Goal: Communication & Community: Share content

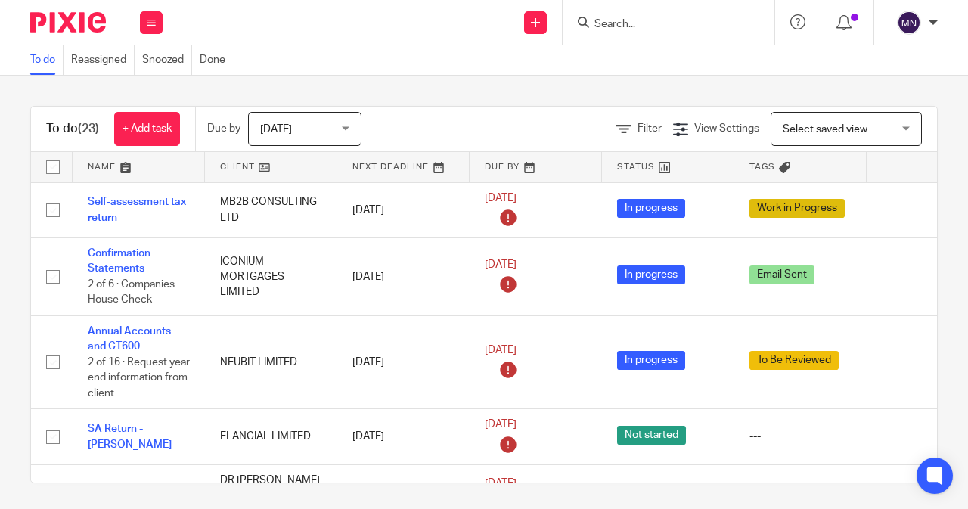
click at [601, 19] on input "Search" at bounding box center [661, 25] width 136 height 14
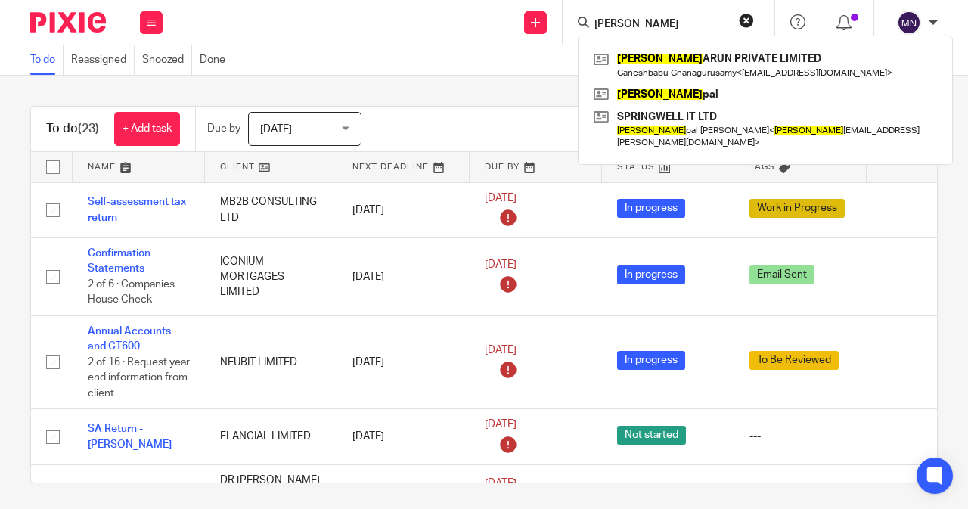
type input "adarsh"
click at [685, 75] on link at bounding box center [765, 65] width 351 height 35
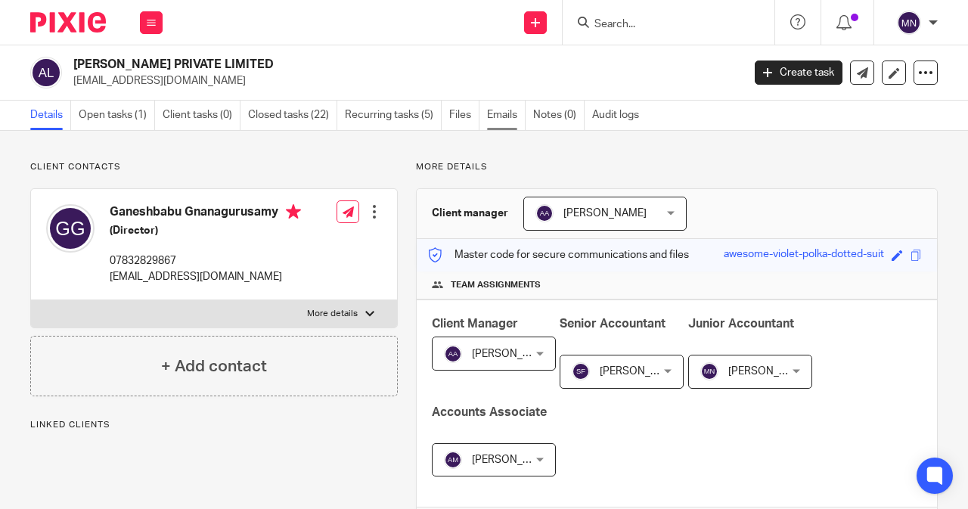
click at [508, 117] on link "Emails" at bounding box center [506, 116] width 39 height 30
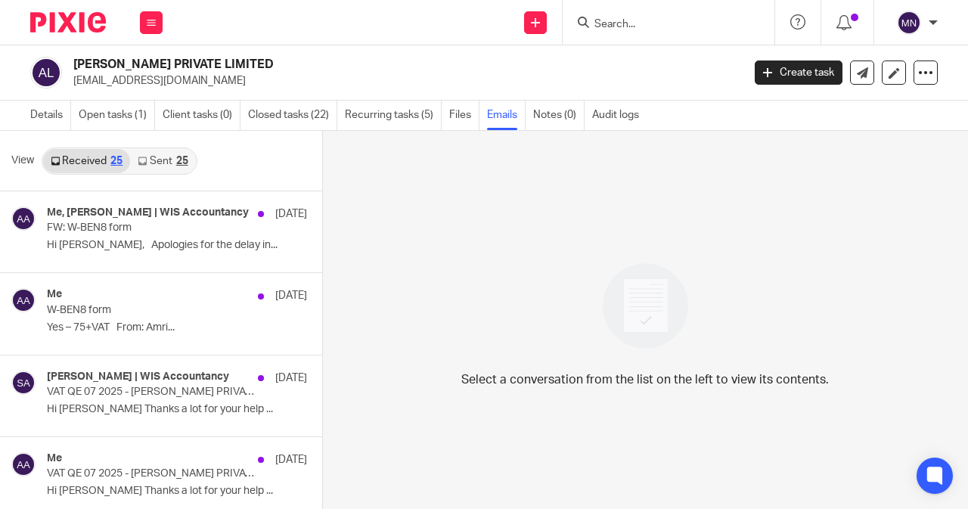
click at [145, 169] on link "Sent 25" at bounding box center [162, 161] width 65 height 24
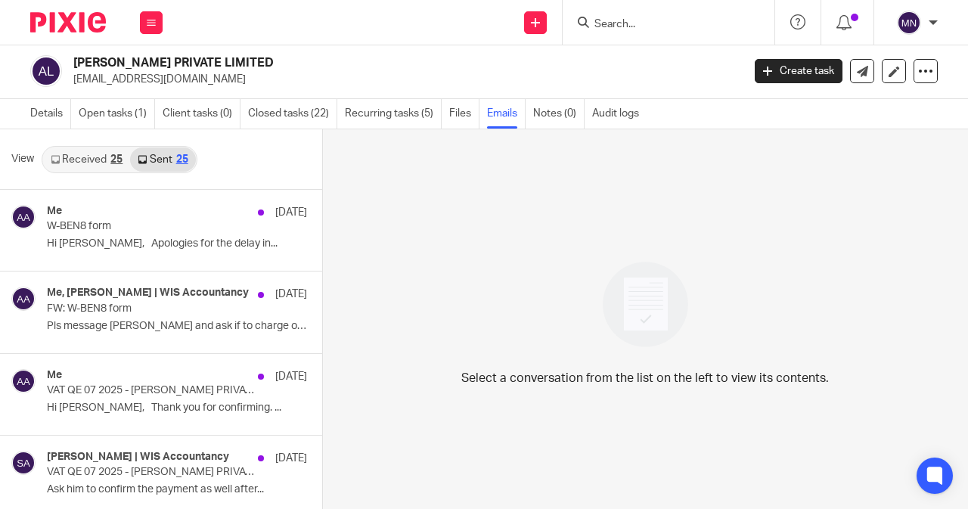
scroll to position [531, 0]
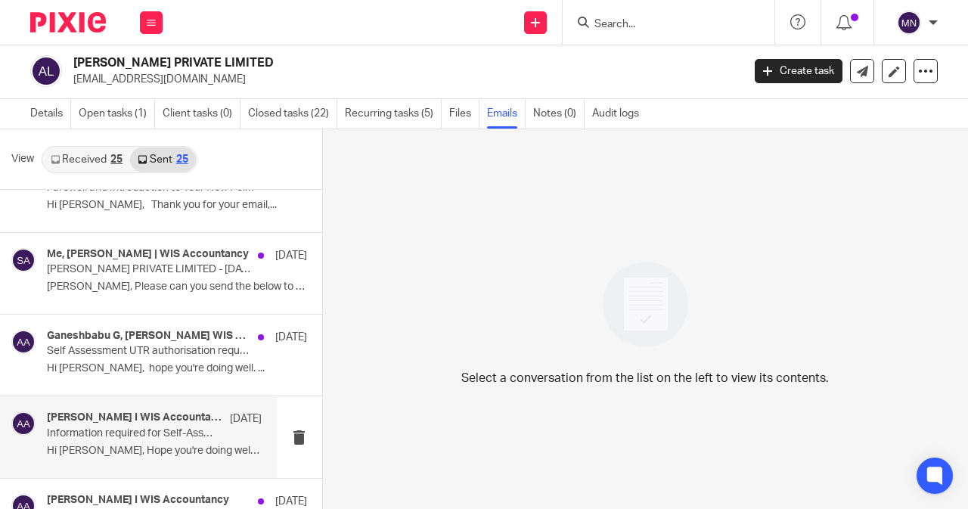
click at [159, 439] on div "Akeel Mohammed I WIS Accountancy 23 May Information required for Self-Assessmen…" at bounding box center [154, 437] width 215 height 51
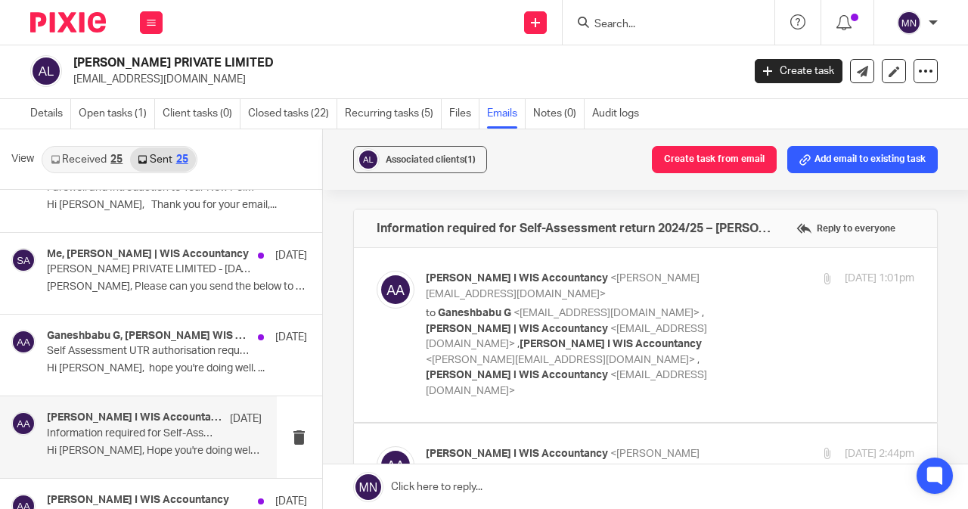
scroll to position [0, 0]
click at [629, 346] on span "Akeel Mohammed I WIS Accountancy" at bounding box center [611, 344] width 182 height 11
checkbox input "true"
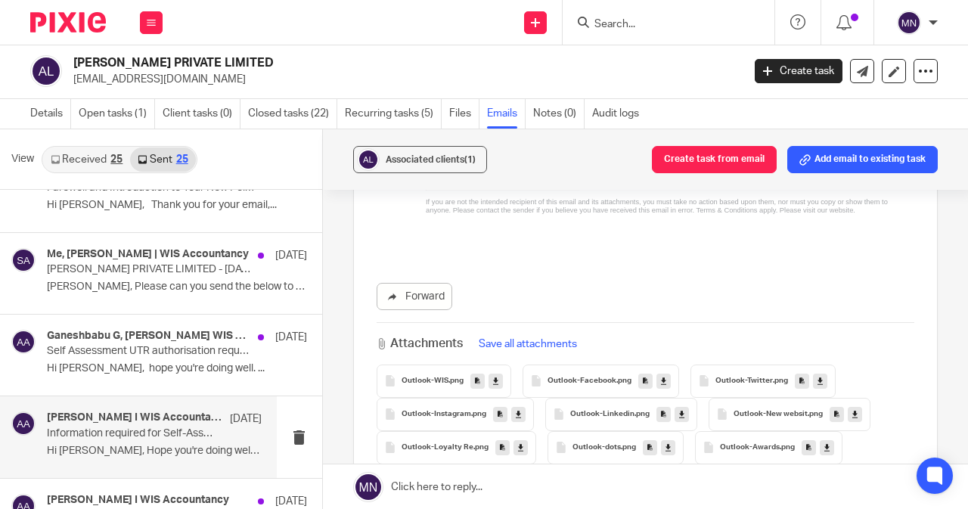
scroll to position [3403, 0]
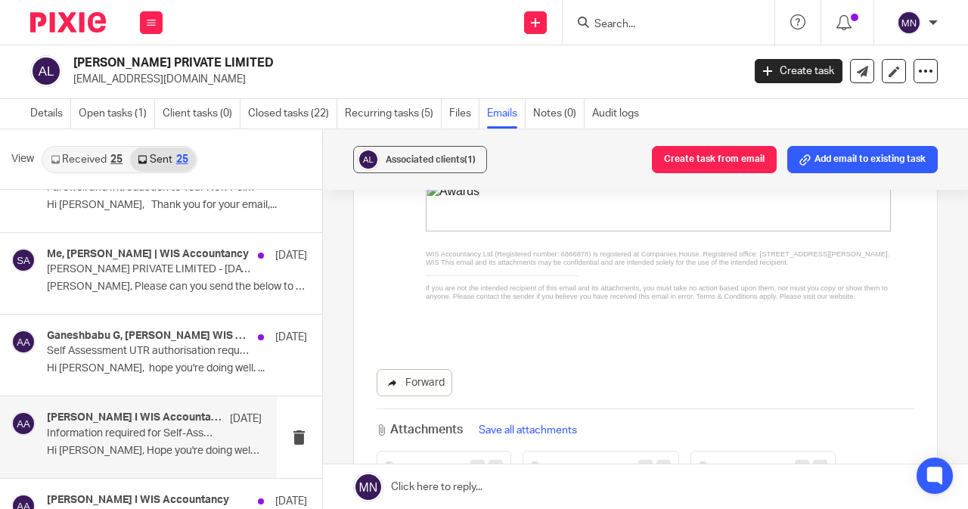
click at [421, 369] on link "Forward" at bounding box center [415, 382] width 76 height 27
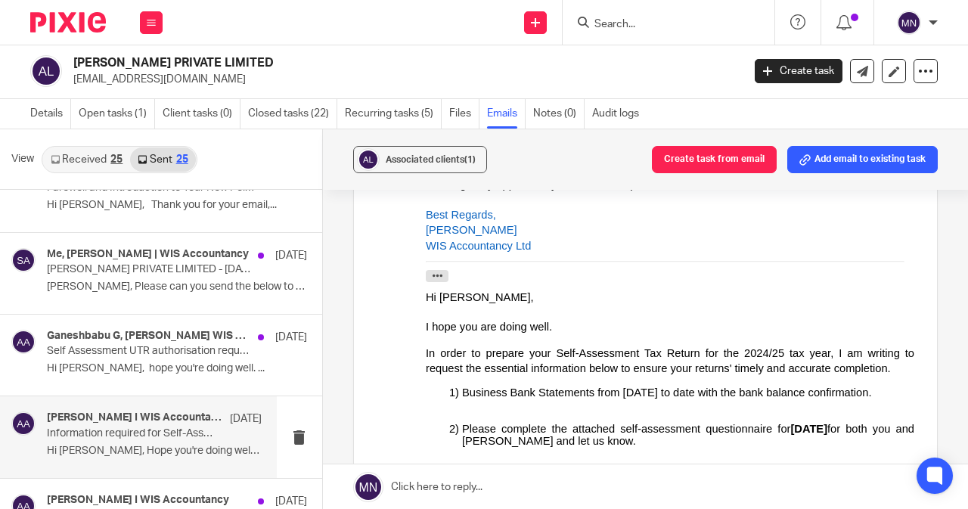
click at [611, 23] on input "Search" at bounding box center [661, 25] width 136 height 14
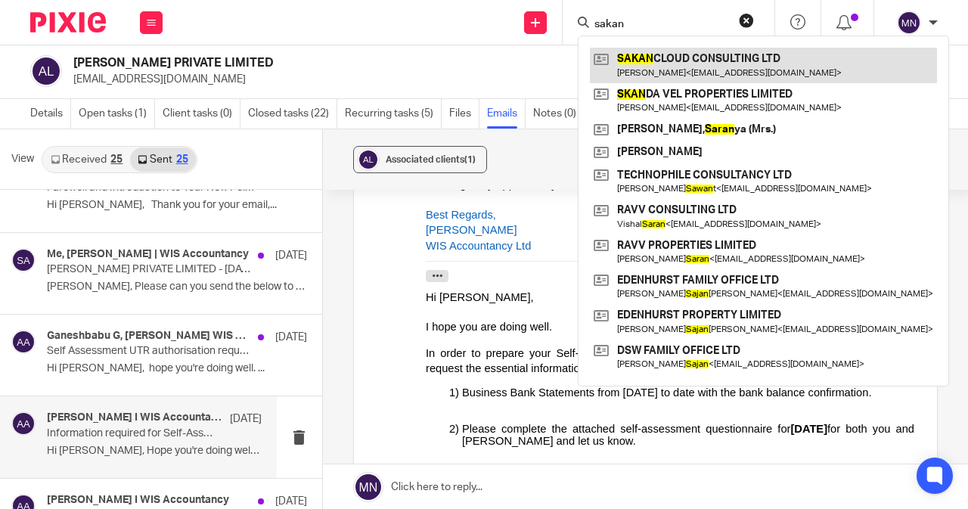
type input "sakan"
click at [746, 76] on link at bounding box center [763, 65] width 347 height 35
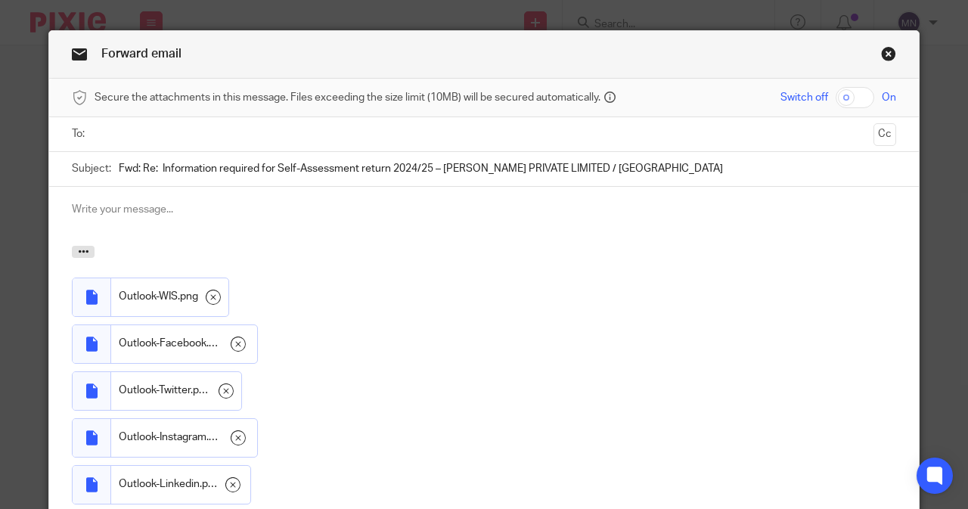
click at [127, 141] on input "text" at bounding box center [484, 134] width 768 height 17
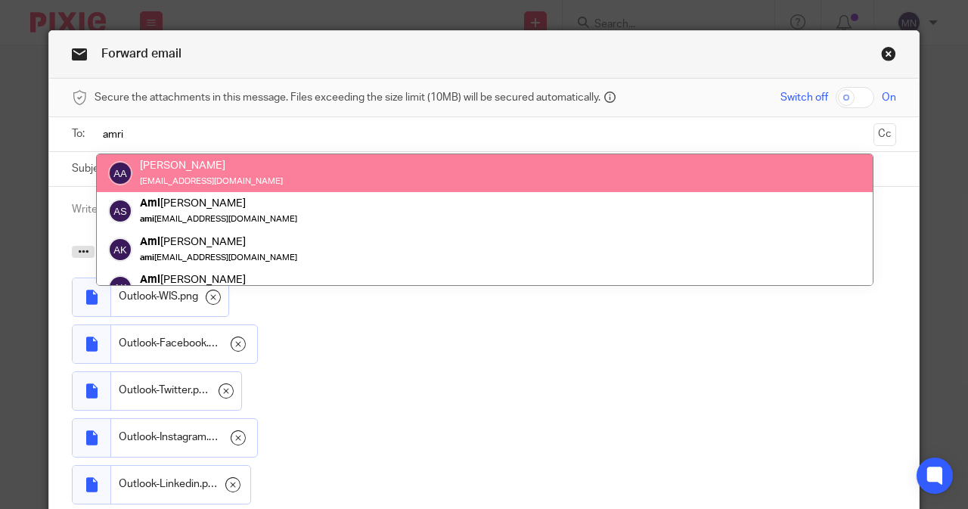
type input "amri"
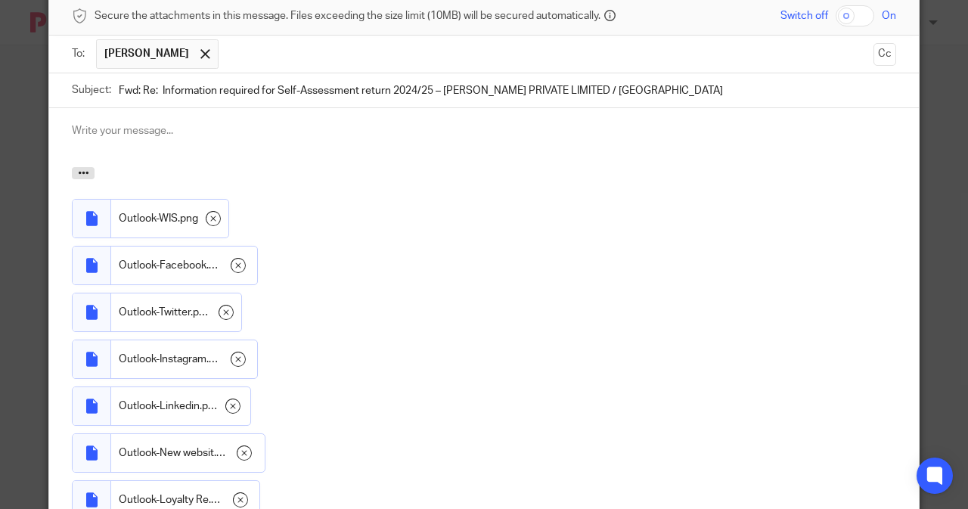
scroll to position [313, 0]
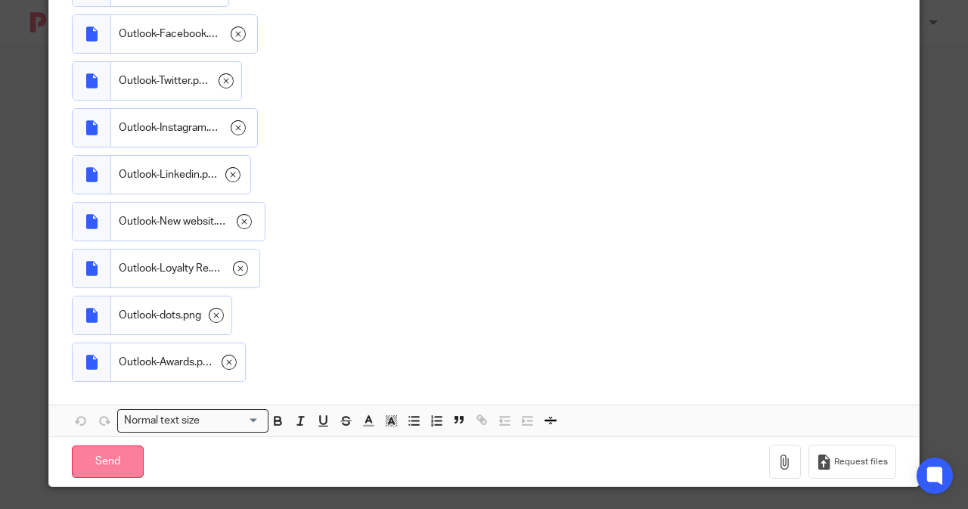
click at [107, 458] on input "Send" at bounding box center [108, 462] width 72 height 33
click at [76, 462] on input "Send" at bounding box center [108, 462] width 72 height 33
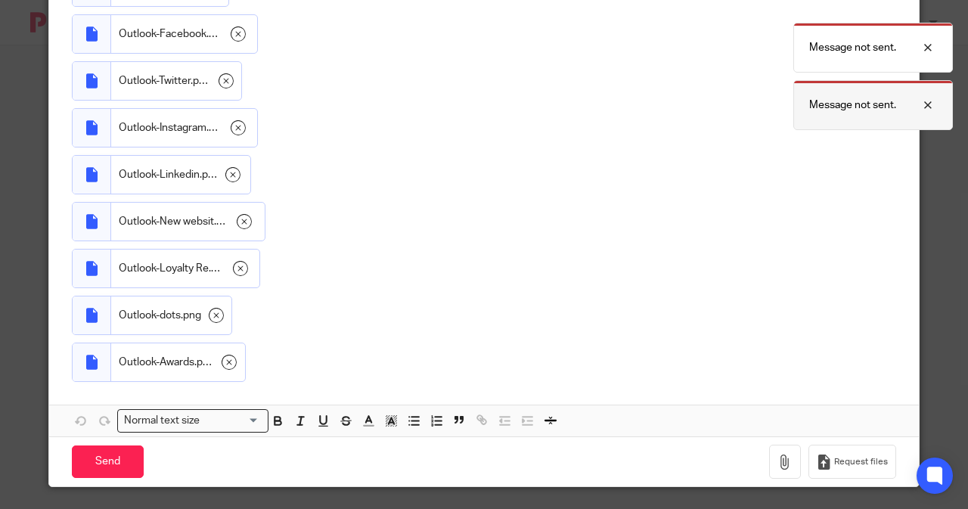
click at [925, 104] on div at bounding box center [917, 105] width 41 height 18
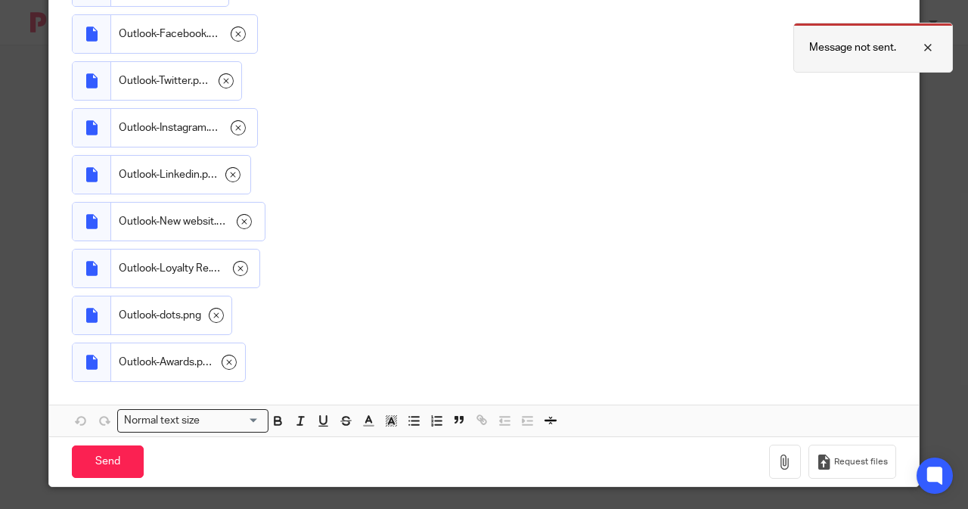
click at [925, 51] on div at bounding box center [917, 48] width 41 height 18
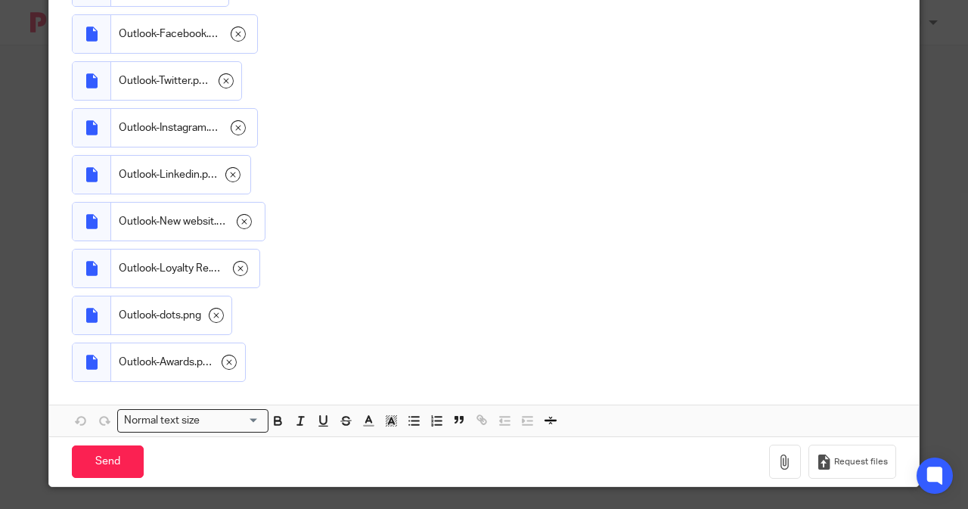
scroll to position [0, 0]
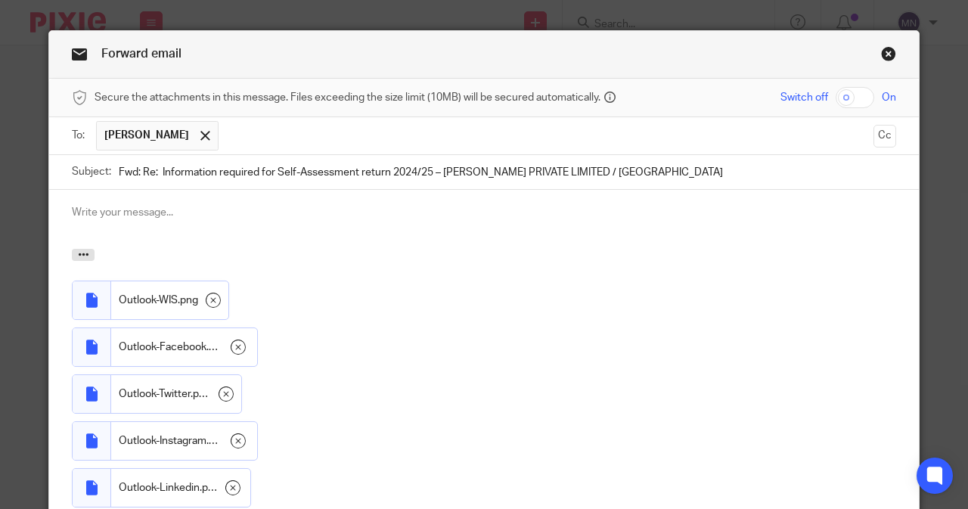
click at [884, 56] on link "Close this dialog window" at bounding box center [888, 56] width 15 height 20
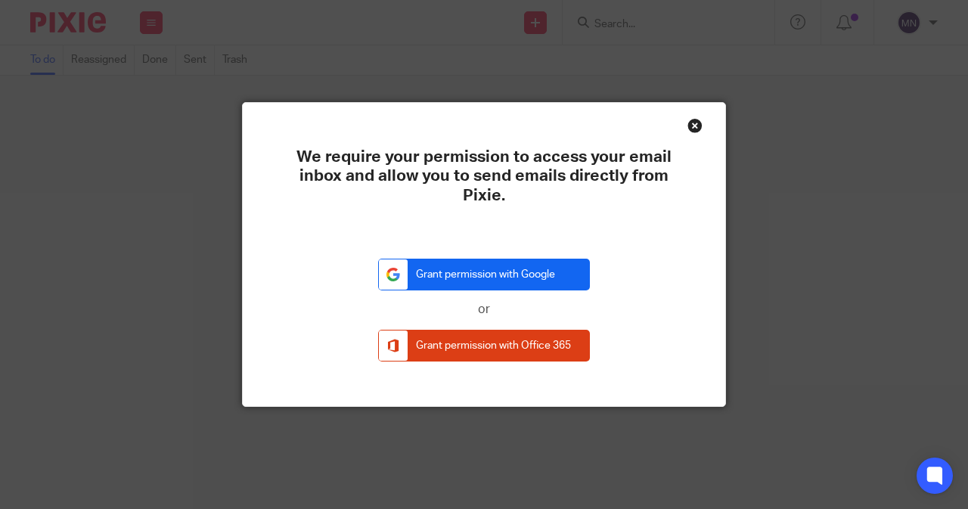
click at [489, 287] on link "Grant permission with Google" at bounding box center [484, 275] width 212 height 33
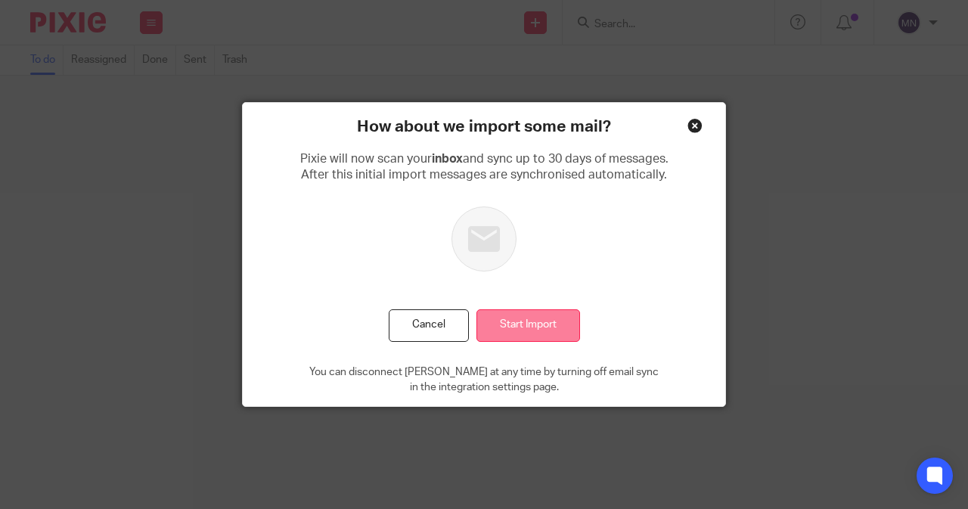
click at [555, 328] on input "Start Import" at bounding box center [529, 325] width 104 height 33
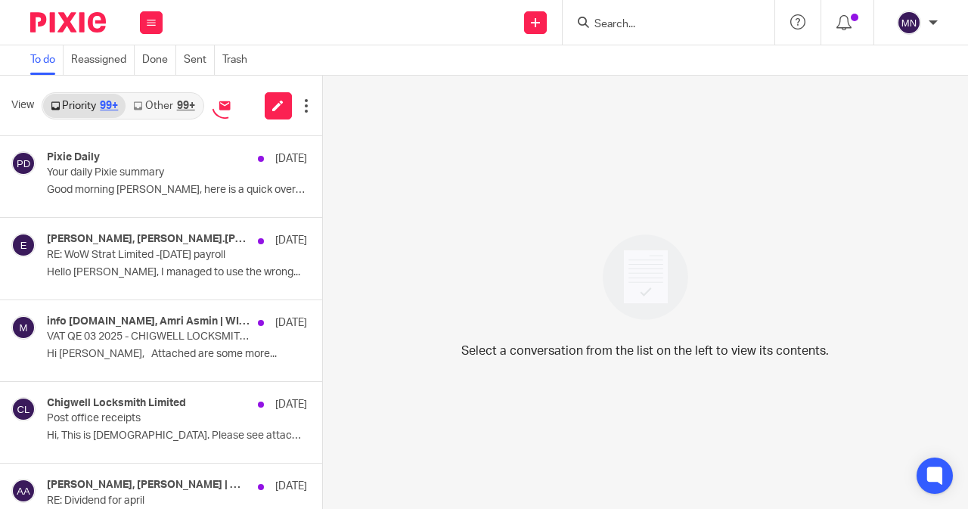
click at [620, 22] on input "Search" at bounding box center [661, 25] width 136 height 14
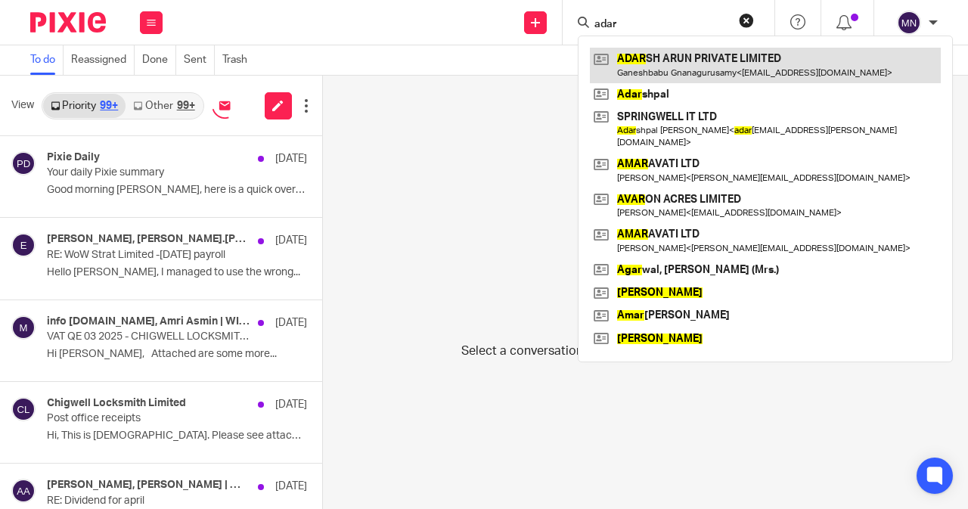
type input "adar"
click at [636, 63] on link at bounding box center [765, 65] width 351 height 35
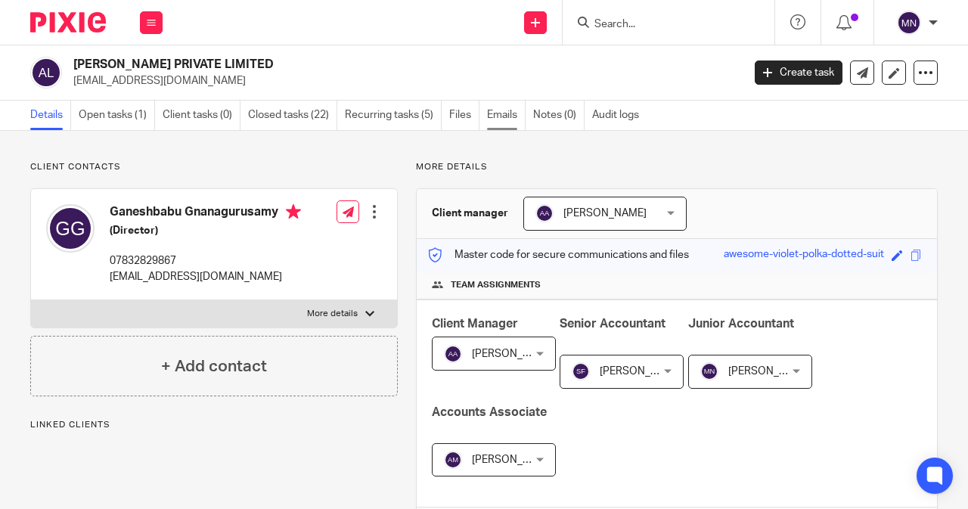
click at [503, 122] on link "Emails" at bounding box center [506, 116] width 39 height 30
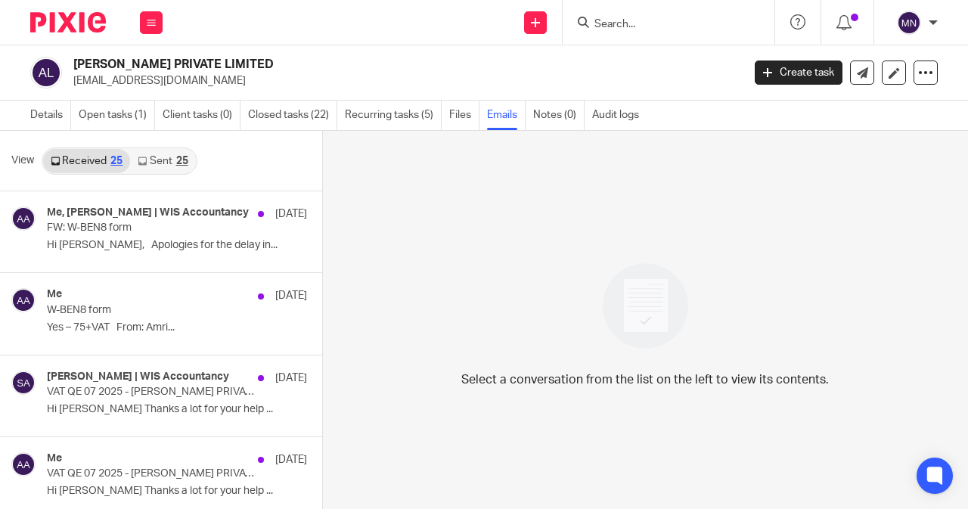
scroll to position [449, 0]
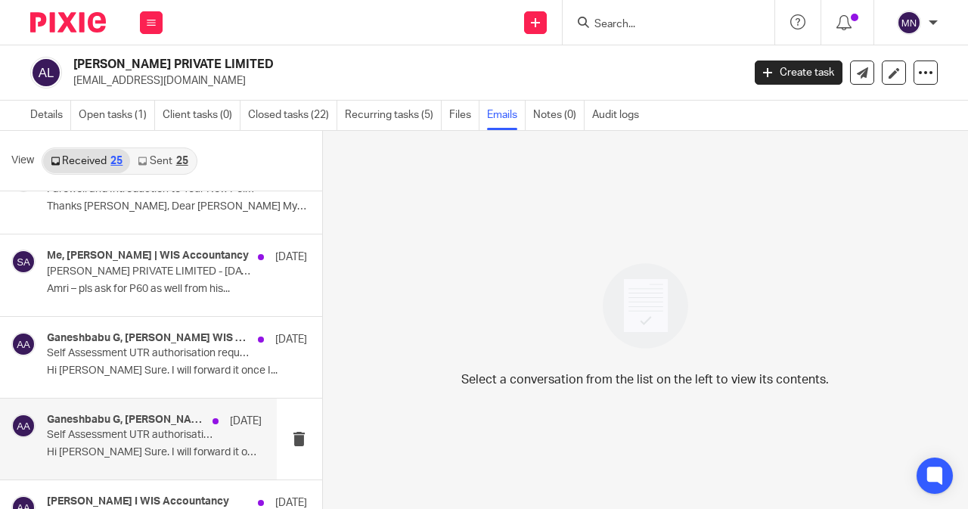
click at [77, 432] on p "Self Assessment UTR authorisation request- Ganesh ( ADARSH ARUN PRIVATE LIMITED)" at bounding box center [133, 435] width 172 height 13
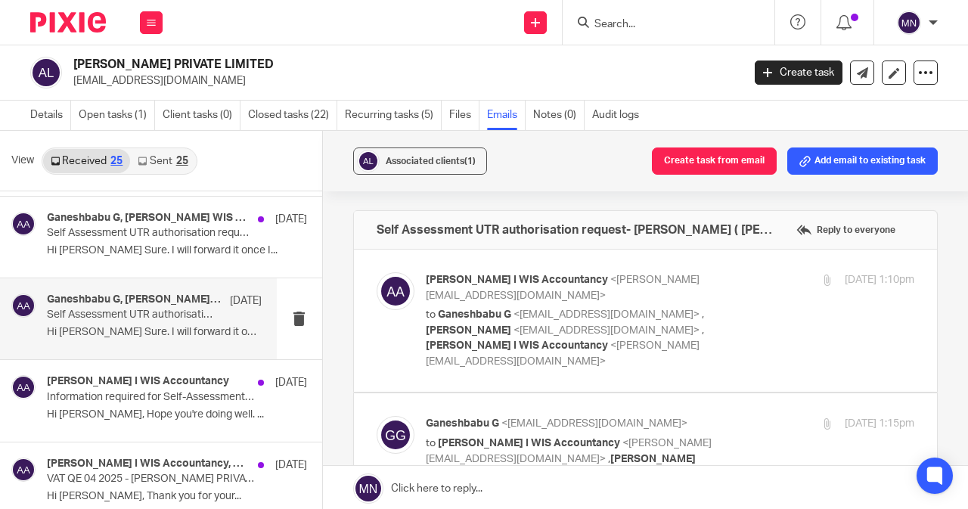
scroll to position [600, 0]
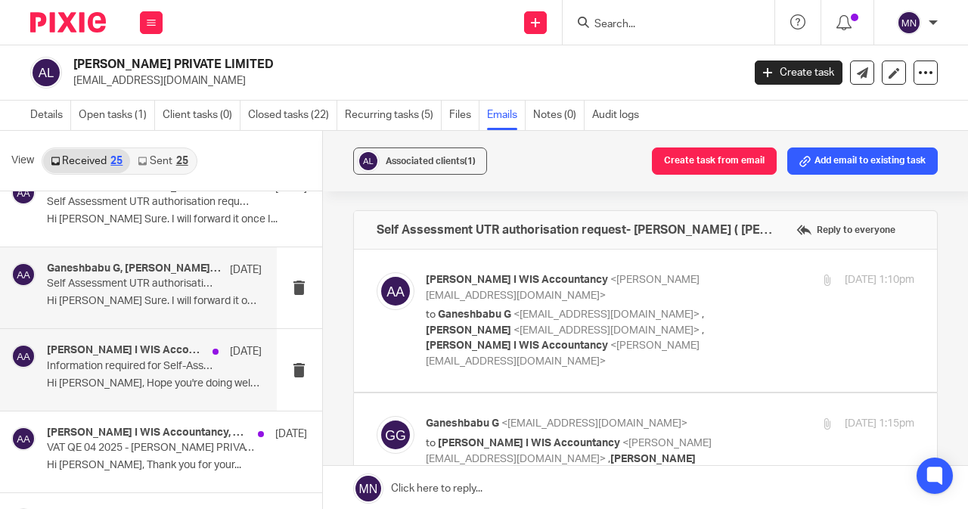
click at [136, 384] on p "Hi Ganesh, Hope you're doing well. ..." at bounding box center [154, 384] width 215 height 13
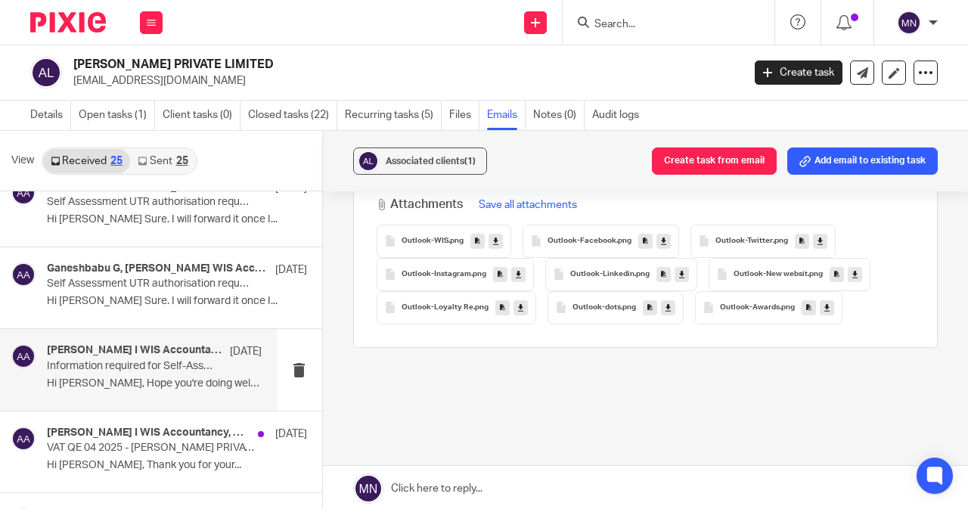
scroll to position [1860, 0]
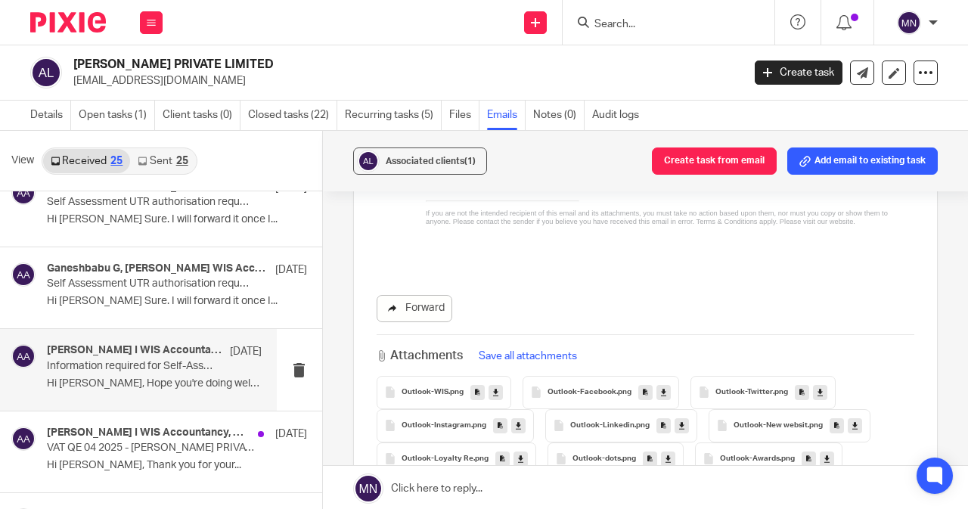
click at [402, 295] on link "Forward" at bounding box center [415, 308] width 76 height 27
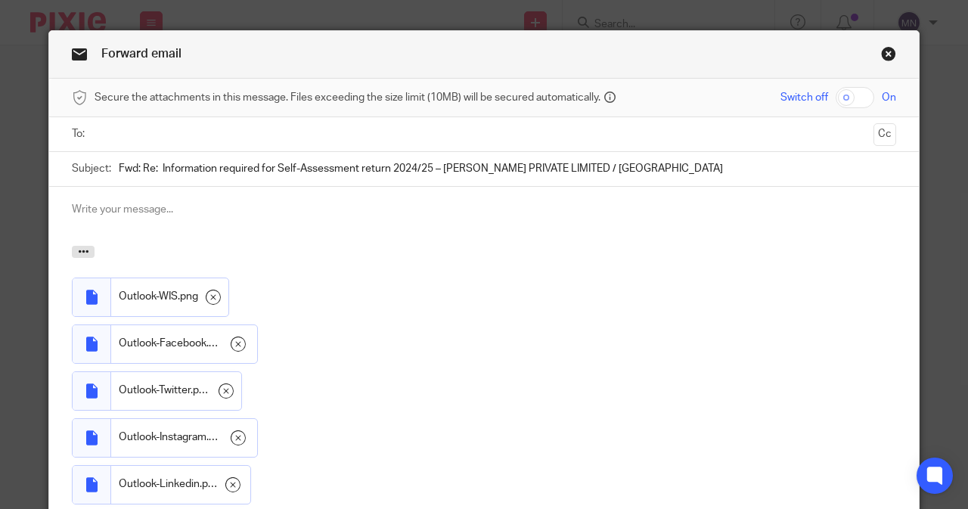
click at [187, 135] on input "text" at bounding box center [484, 134] width 768 height 17
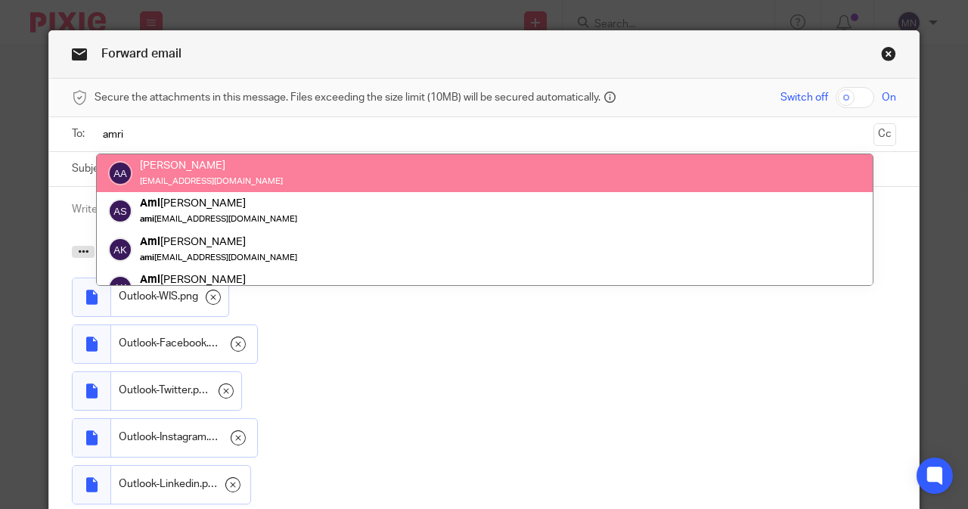
type input "amri"
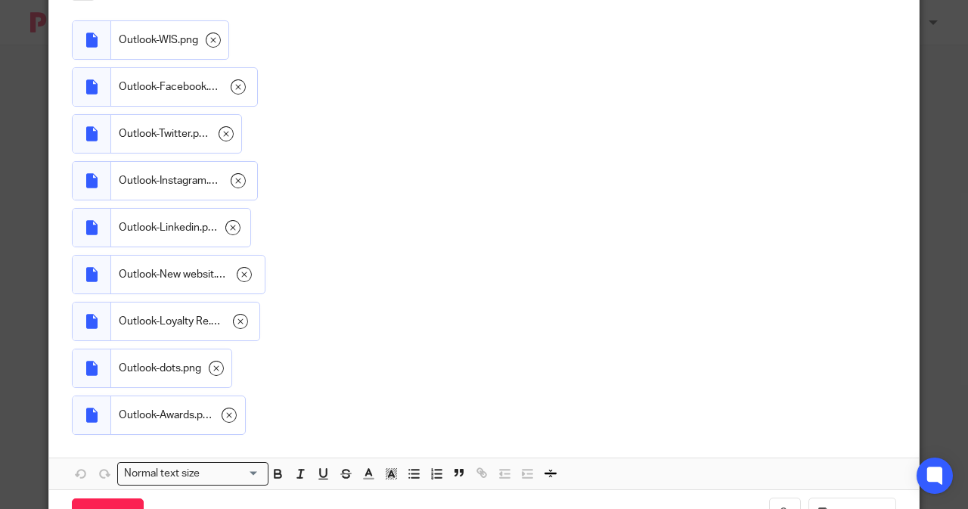
scroll to position [313, 0]
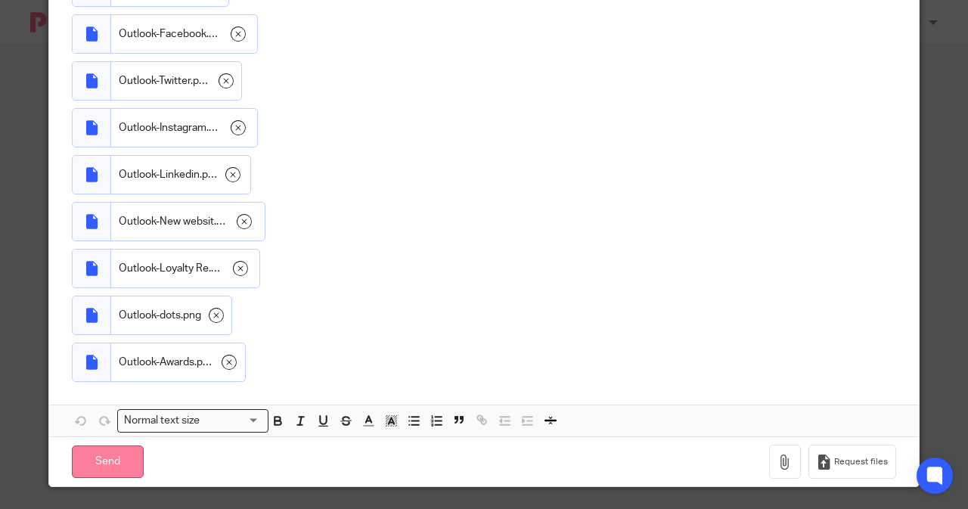
click at [93, 450] on input "Send" at bounding box center [108, 462] width 72 height 33
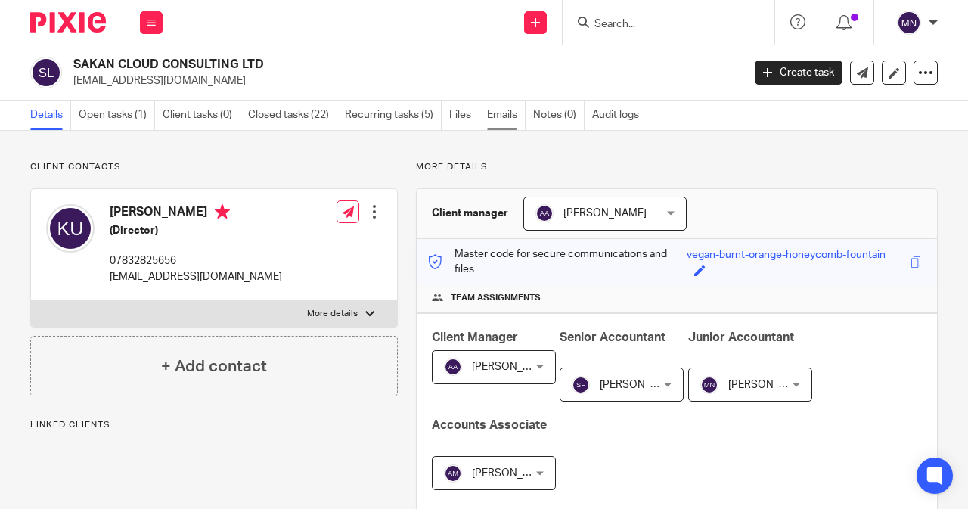
click at [511, 116] on link "Emails" at bounding box center [506, 116] width 39 height 30
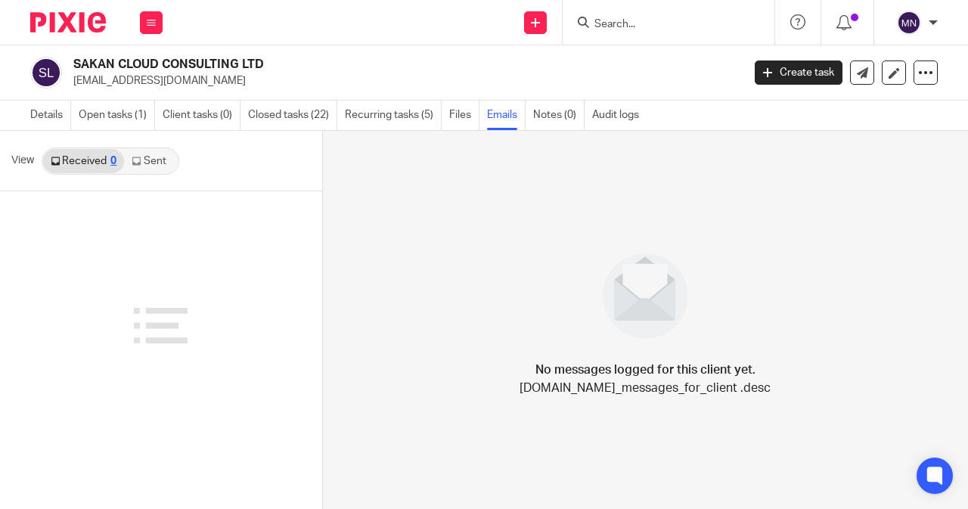
click at [151, 157] on link "Sent" at bounding box center [150, 161] width 53 height 24
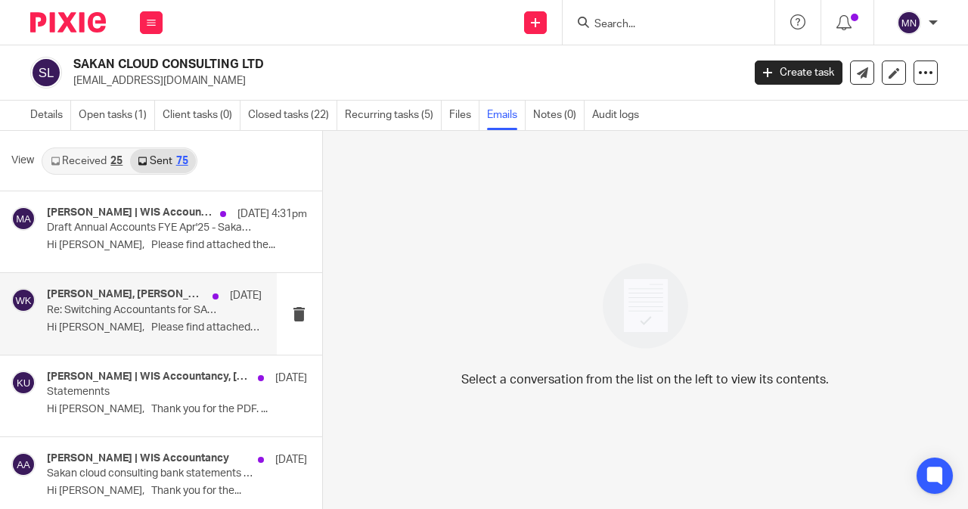
scroll to position [695, 0]
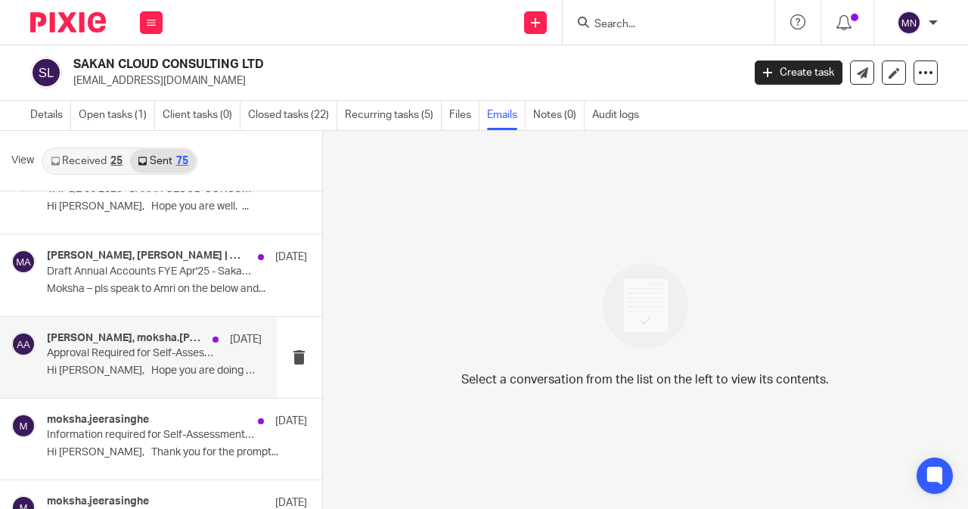
click at [204, 376] on div "[PERSON_NAME], moksha.[PERSON_NAME], [PERSON_NAME] WIS Accountancy [DATE] Appro…" at bounding box center [154, 357] width 215 height 51
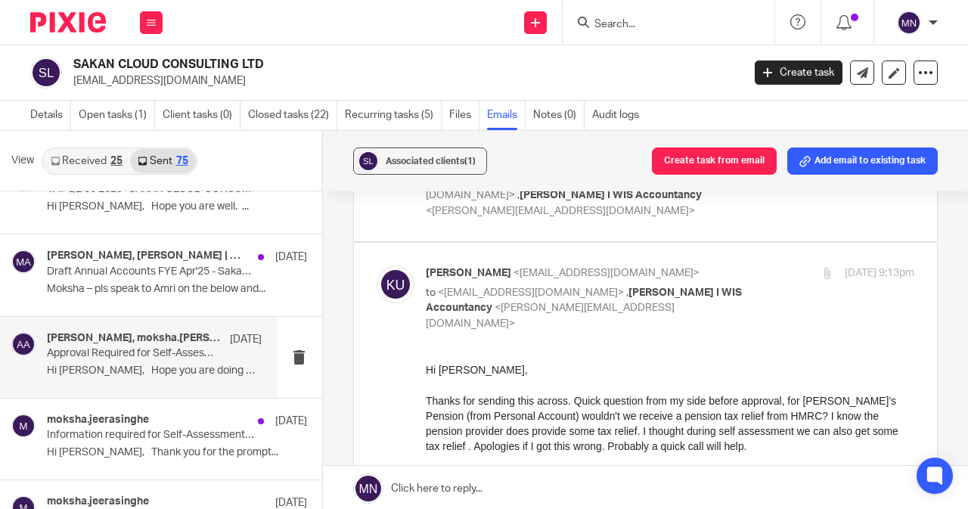
scroll to position [151, 0]
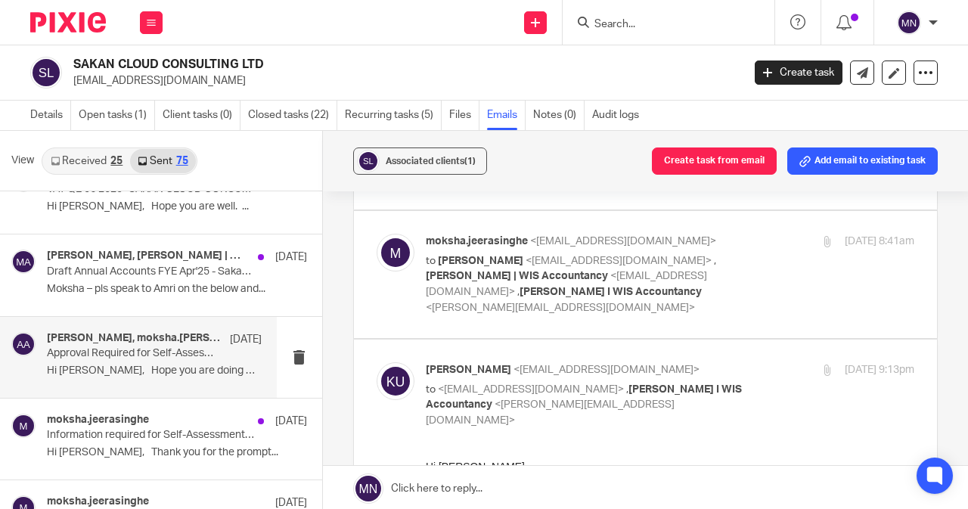
click at [517, 297] on span "Moksha Jeerasinghe | WIS Accountancy <moksha.jeerasinghe@wis-accountancy.co.uk>…" at bounding box center [566, 284] width 281 height 26
checkbox input "true"
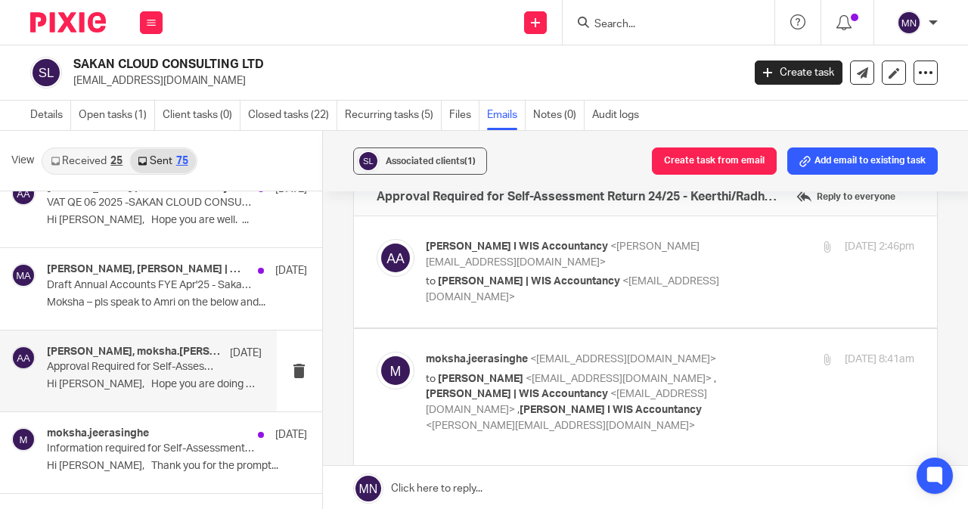
scroll to position [0, 0]
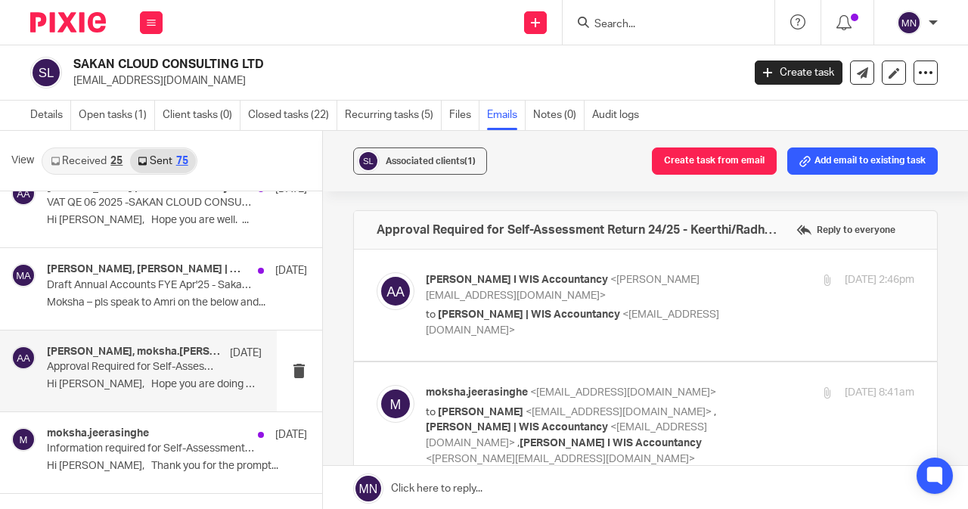
click at [595, 312] on span "Moksha Jeerasinghe | WIS Accountancy" at bounding box center [529, 314] width 182 height 11
checkbox input "true"
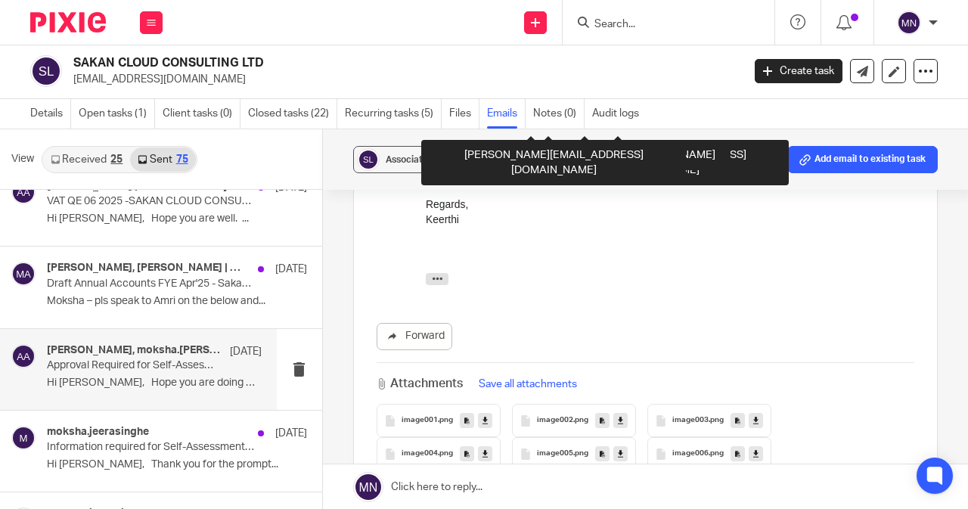
scroll to position [2144, 0]
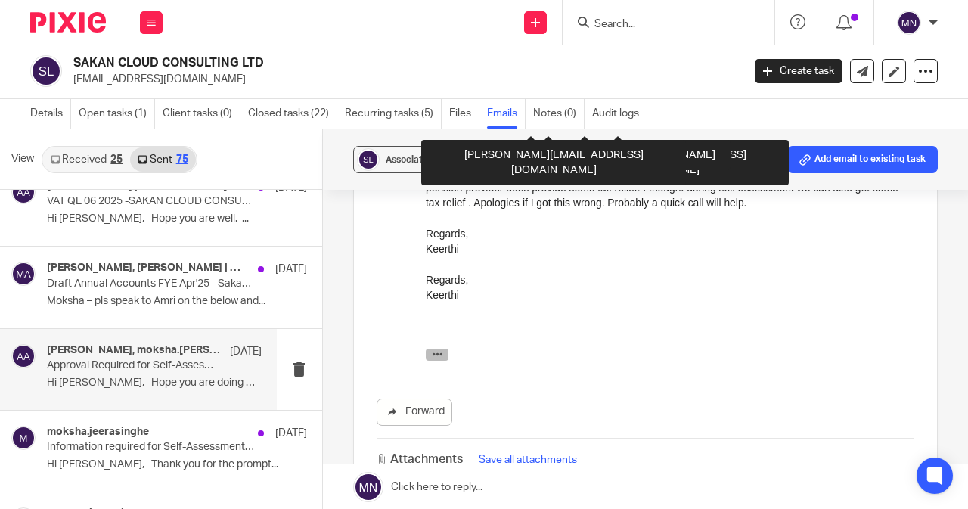
click at [445, 348] on button "button" at bounding box center [436, 354] width 23 height 12
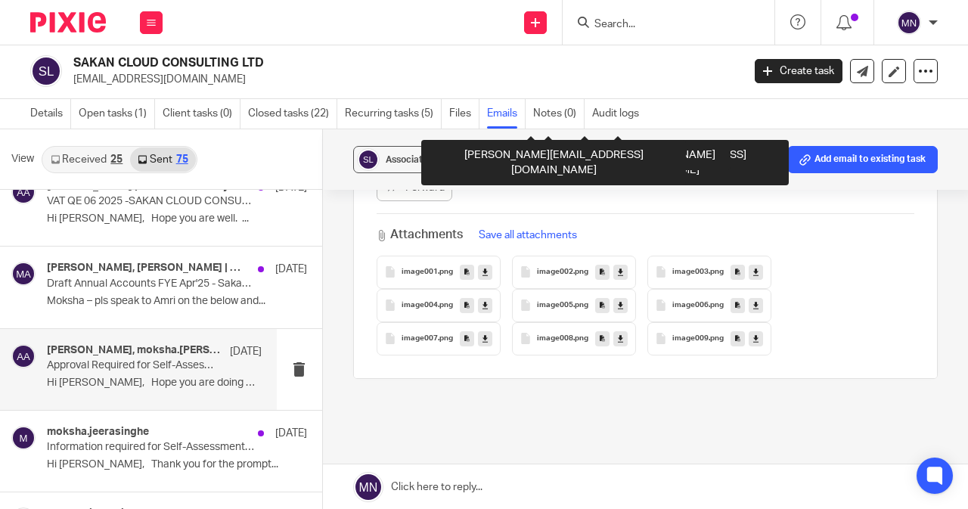
scroll to position [2674, 0]
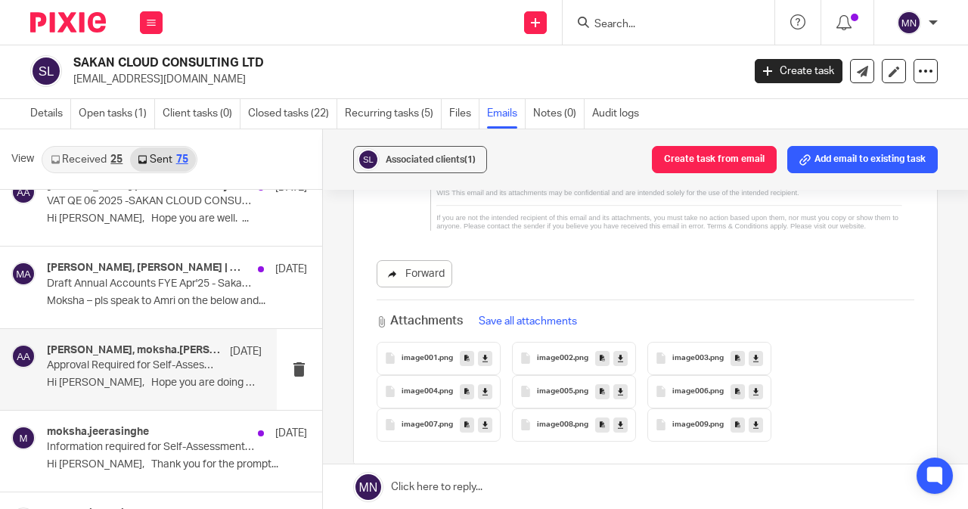
click at [440, 284] on link "Forward" at bounding box center [415, 273] width 76 height 27
click at [632, 18] on input "Search" at bounding box center [661, 25] width 136 height 14
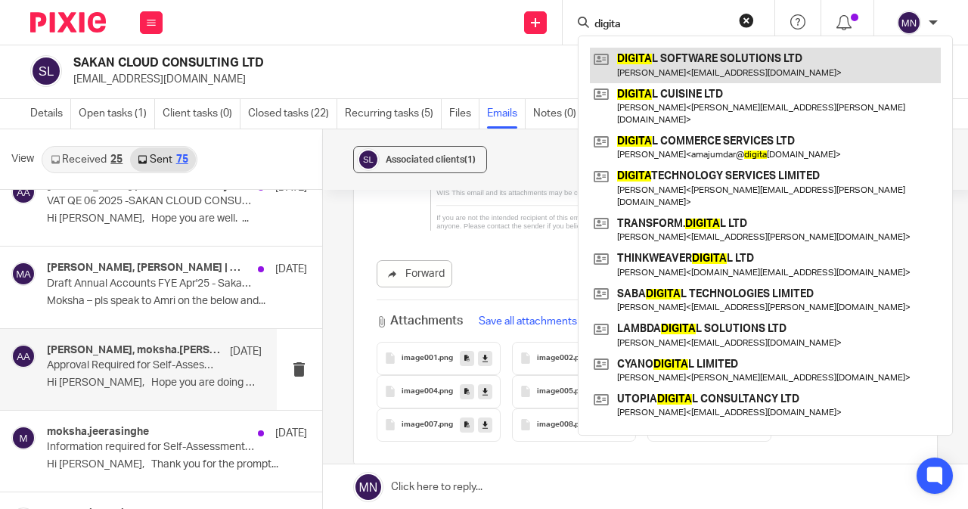
type input "digita"
click at [734, 65] on link at bounding box center [765, 65] width 351 height 35
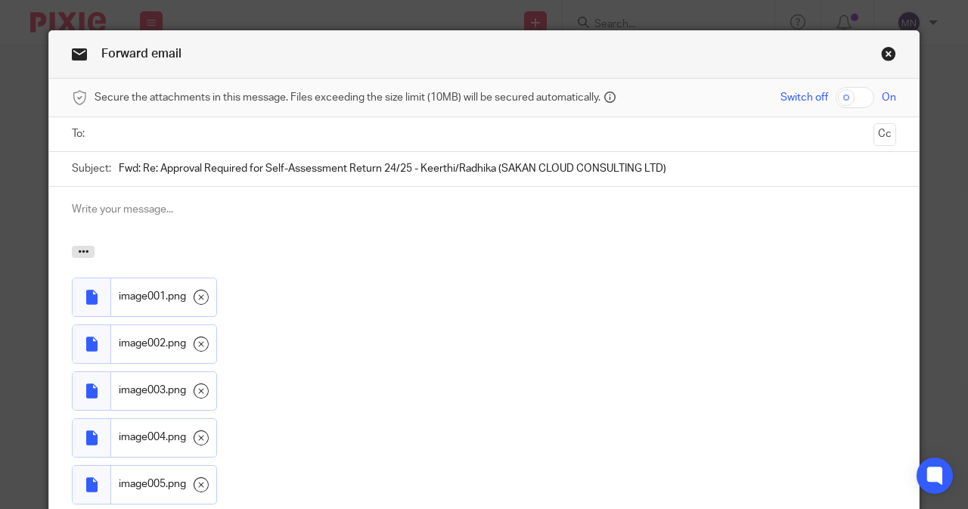
click at [141, 137] on input "text" at bounding box center [484, 134] width 768 height 17
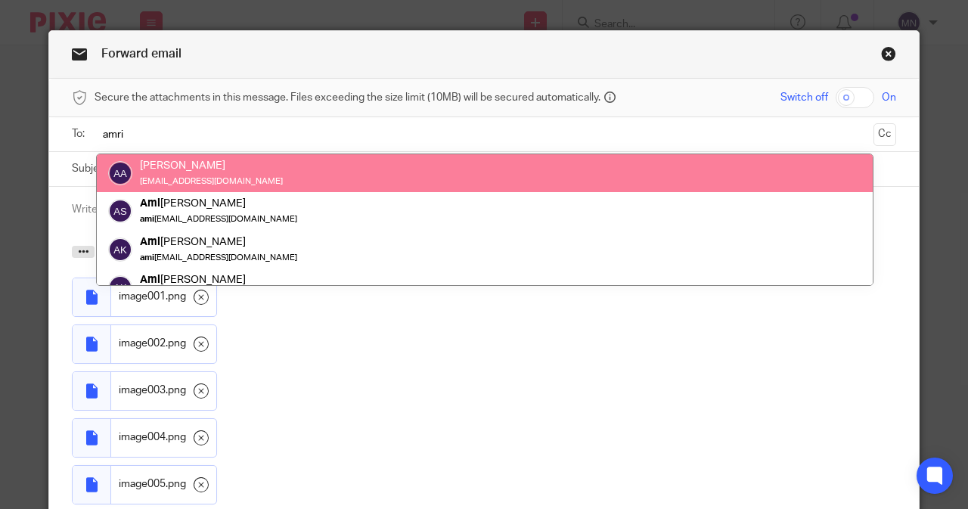
type input "amri"
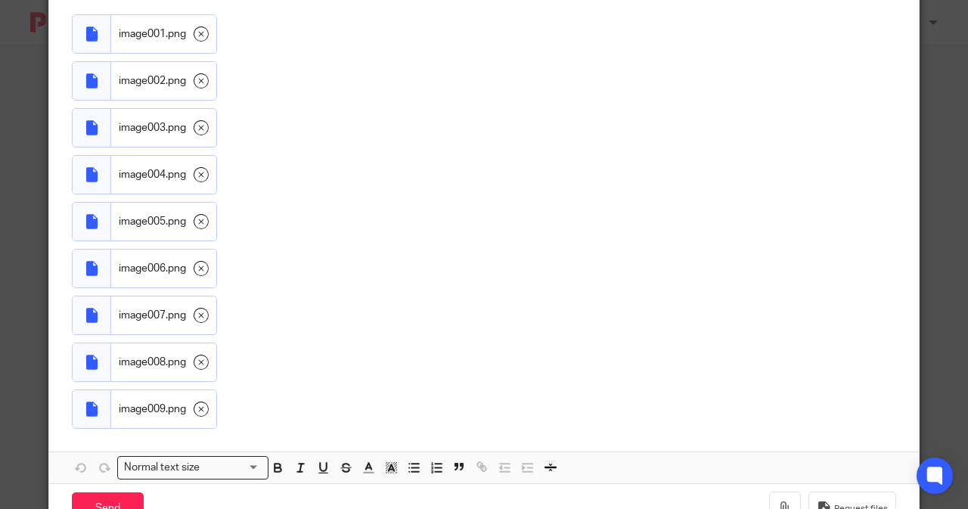
scroll to position [313, 0]
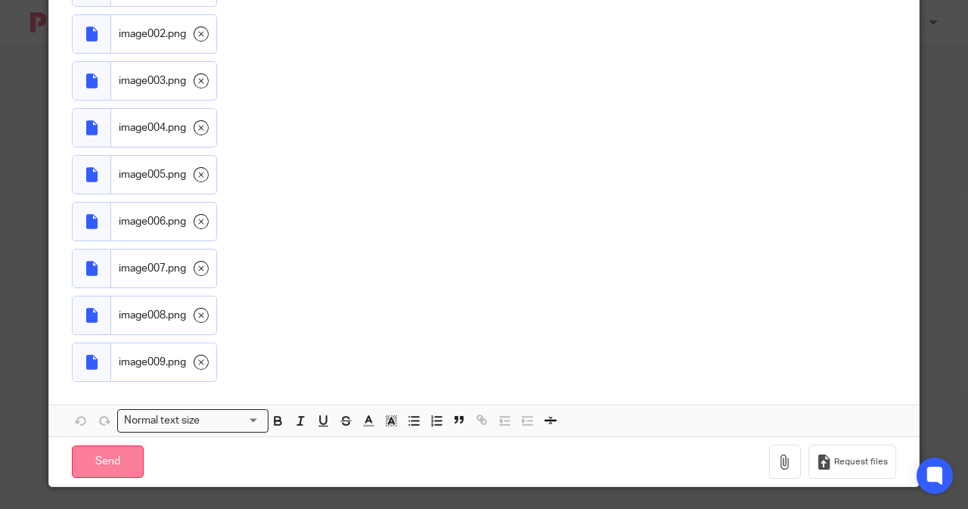
click at [100, 455] on input "Send" at bounding box center [108, 462] width 72 height 33
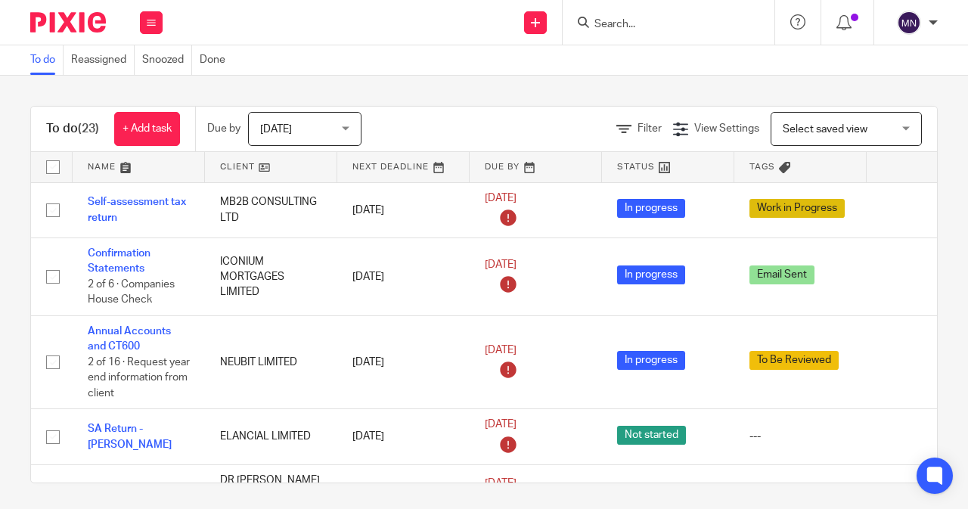
click at [622, 15] on form at bounding box center [673, 22] width 161 height 19
click at [613, 26] on input "Search" at bounding box center [661, 25] width 136 height 14
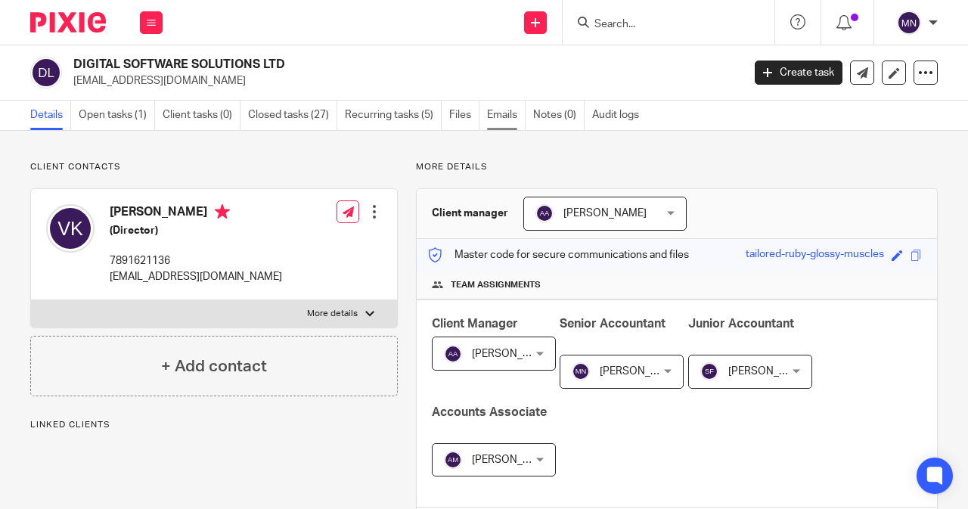
click at [501, 108] on link "Emails" at bounding box center [506, 116] width 39 height 30
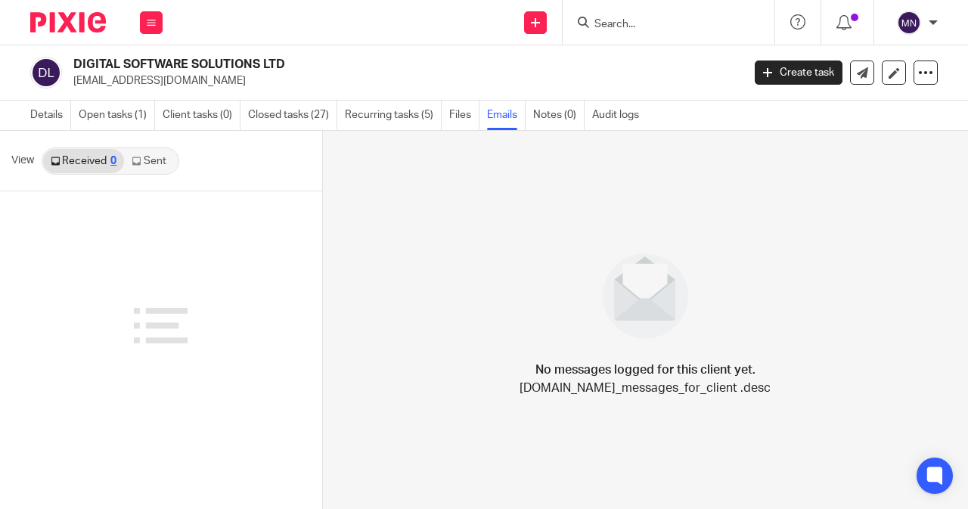
click at [162, 154] on link "Sent" at bounding box center [150, 161] width 53 height 24
